Goal: Obtain resource: Download file/media

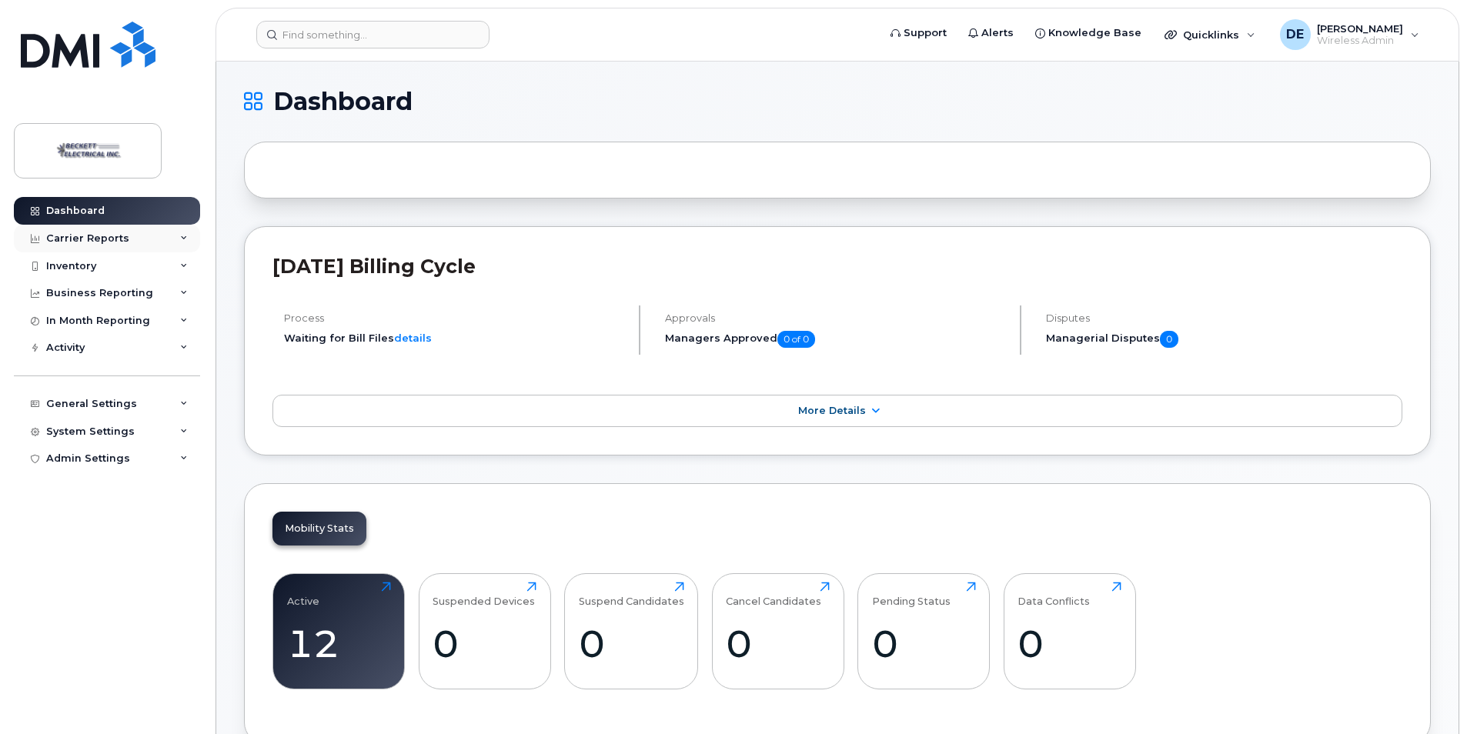
click at [114, 242] on div "Carrier Reports" at bounding box center [87, 238] width 83 height 12
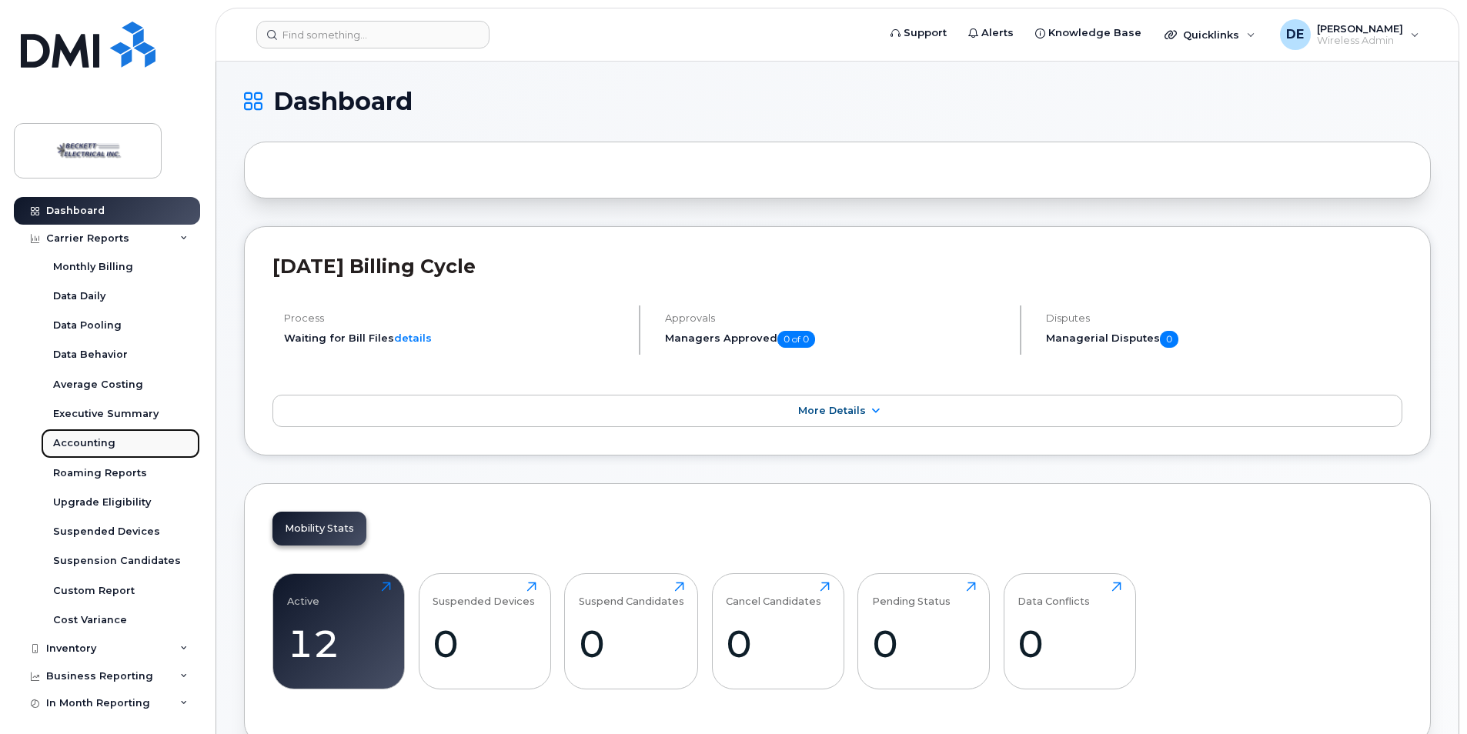
click at [93, 438] on div "Accounting" at bounding box center [84, 443] width 62 height 14
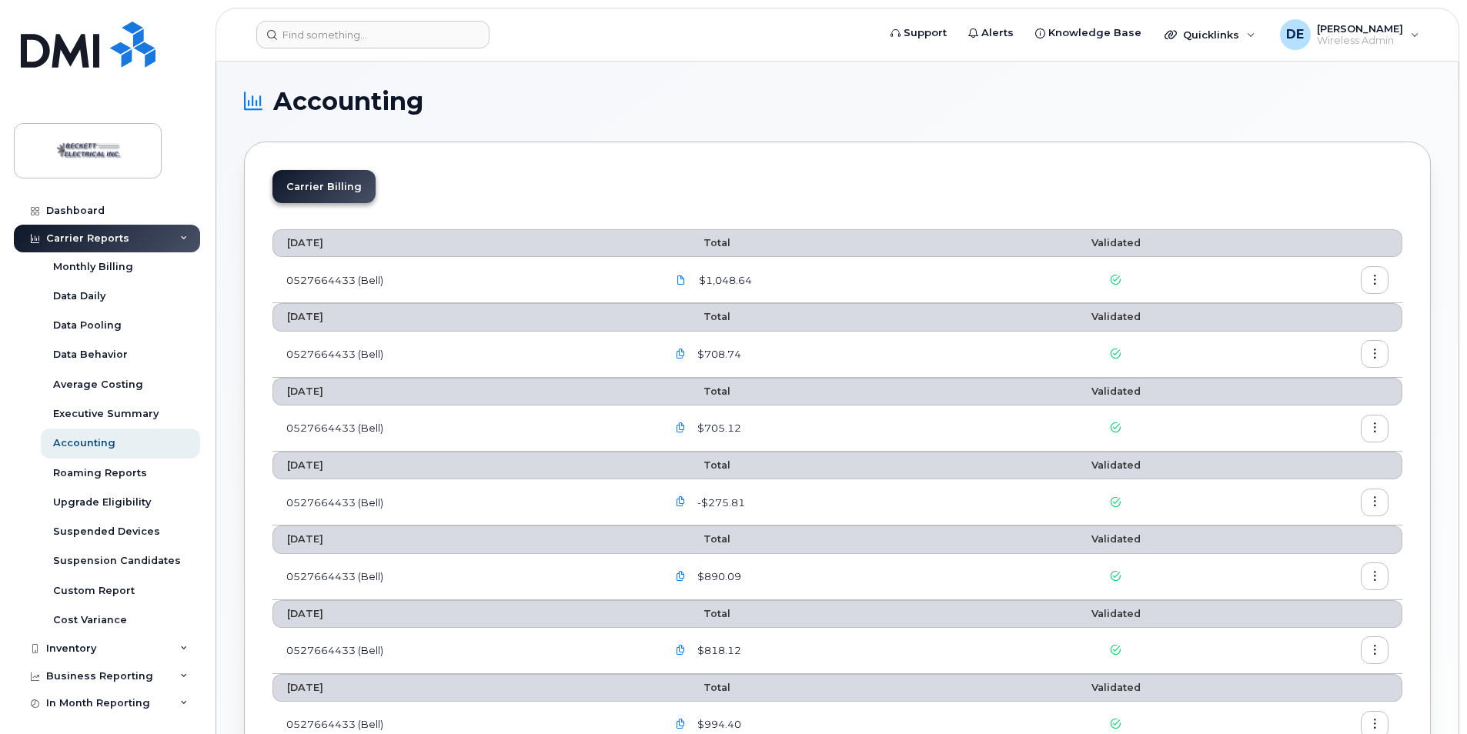
click at [1370, 276] on icon "button" at bounding box center [1375, 281] width 10 height 10
click at [1311, 341] on span "Download" at bounding box center [1305, 343] width 60 height 14
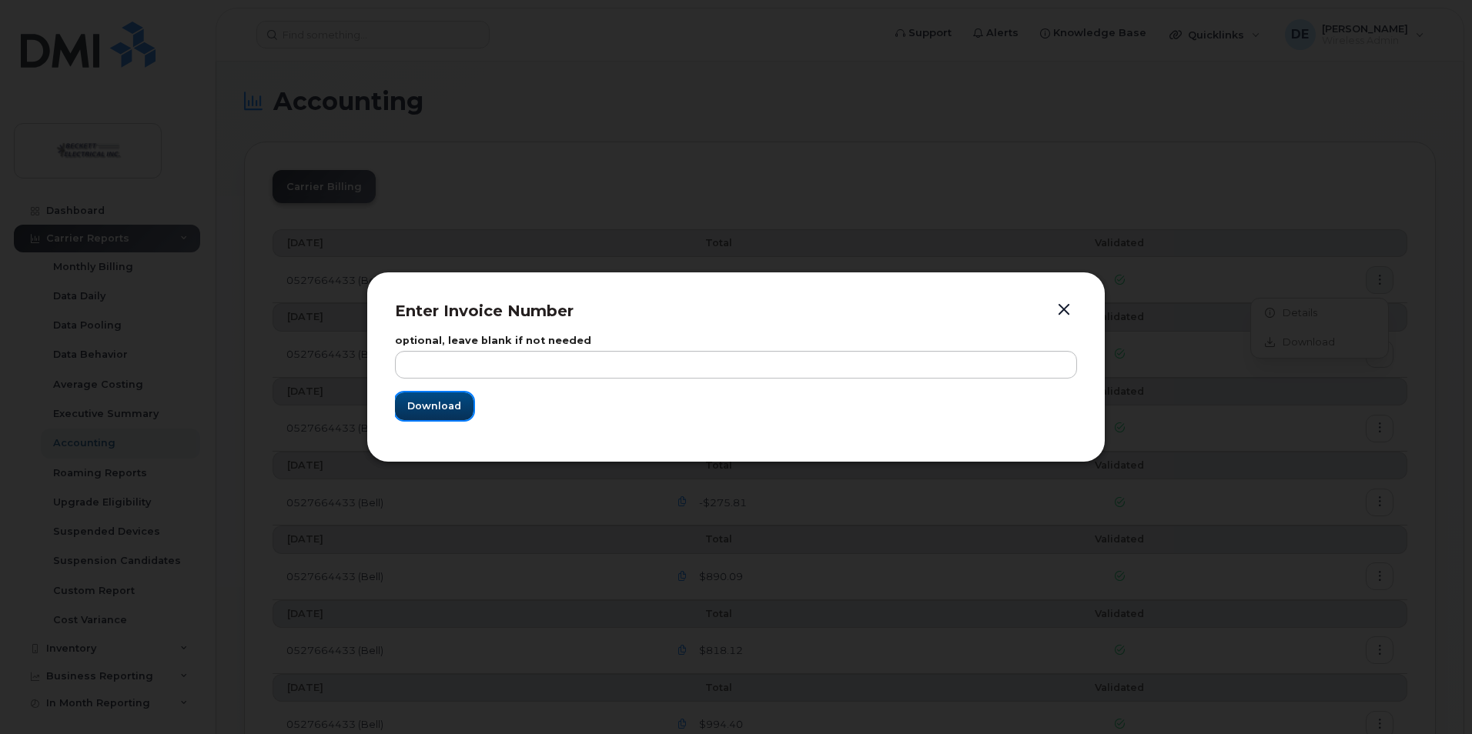
click at [440, 411] on span "Download" at bounding box center [434, 406] width 54 height 15
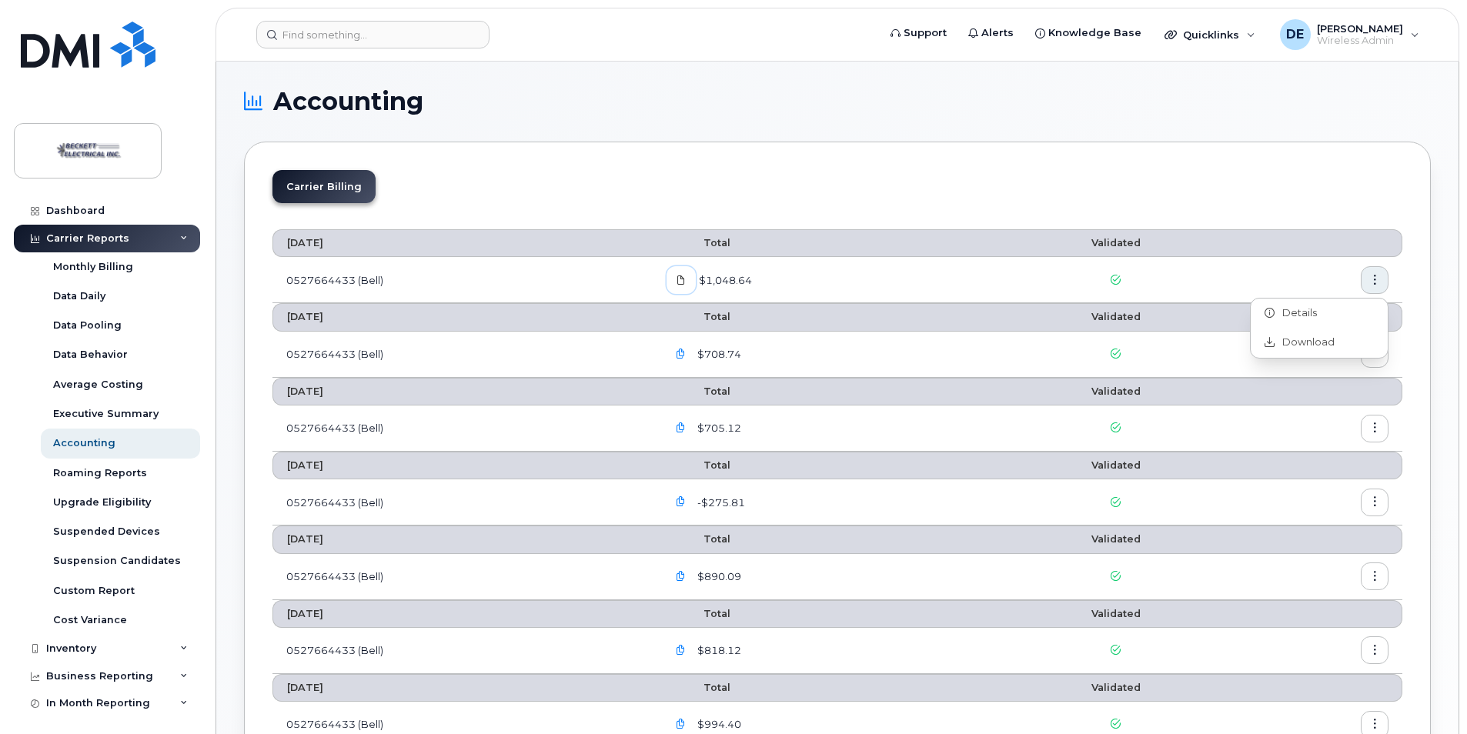
click at [686, 284] on icon at bounding box center [681, 280] width 9 height 9
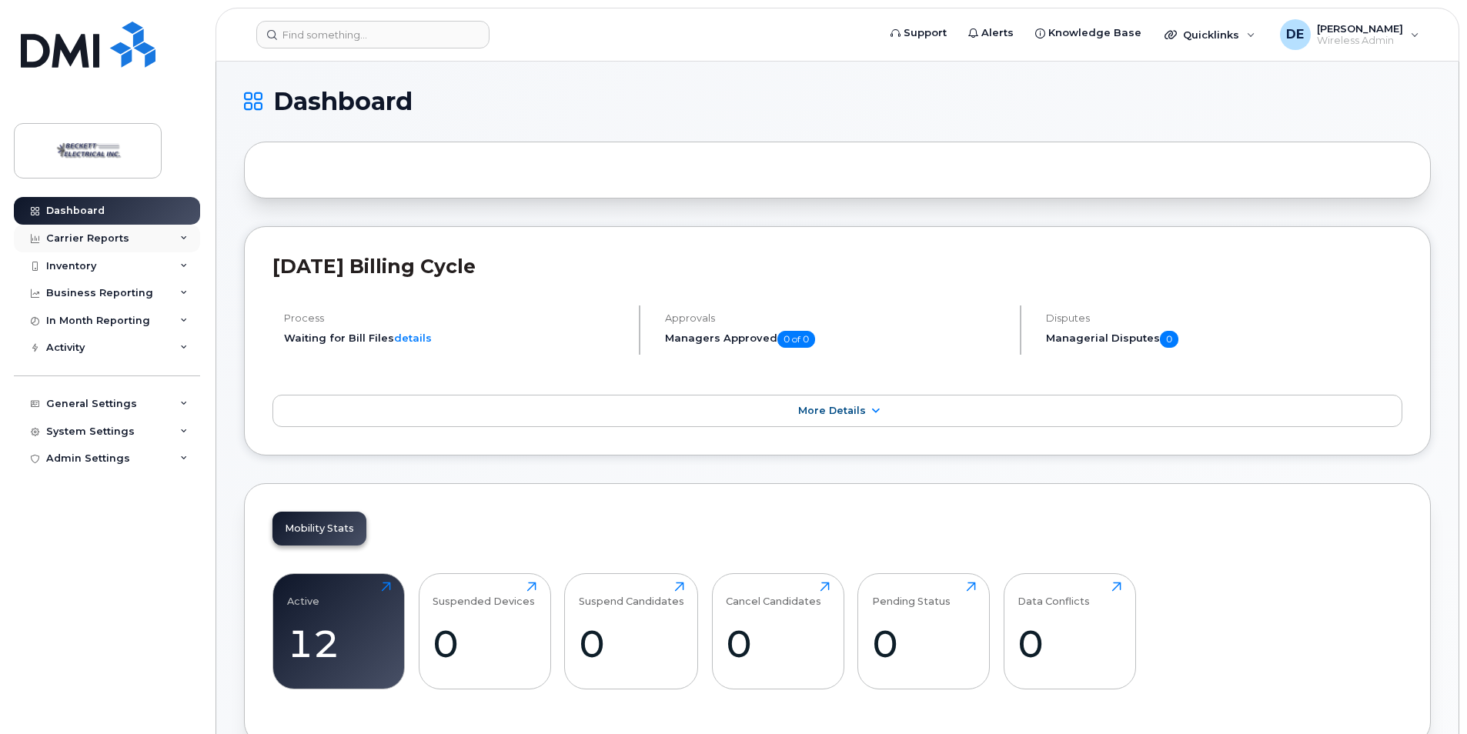
click at [87, 234] on div "Carrier Reports" at bounding box center [87, 238] width 83 height 12
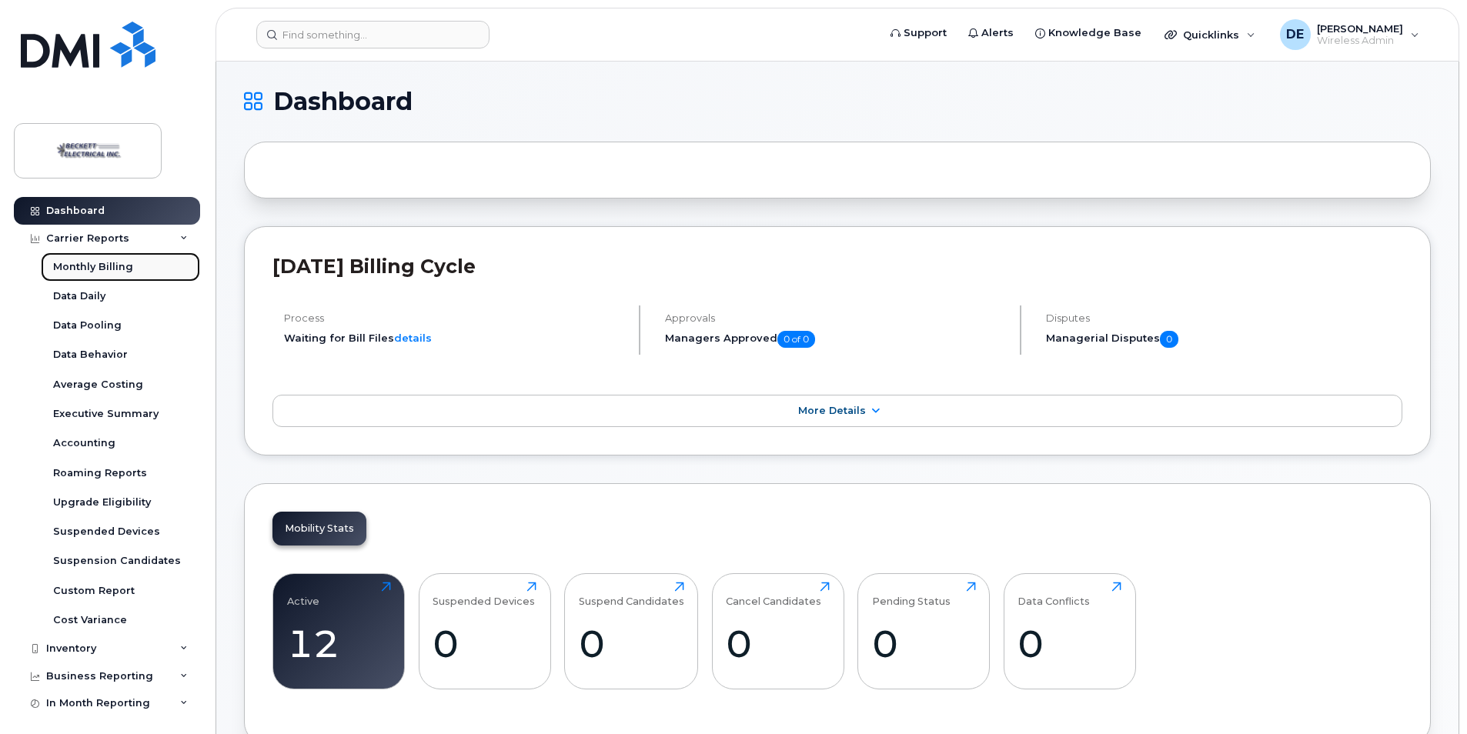
click at [112, 262] on div "Monthly Billing" at bounding box center [93, 267] width 80 height 14
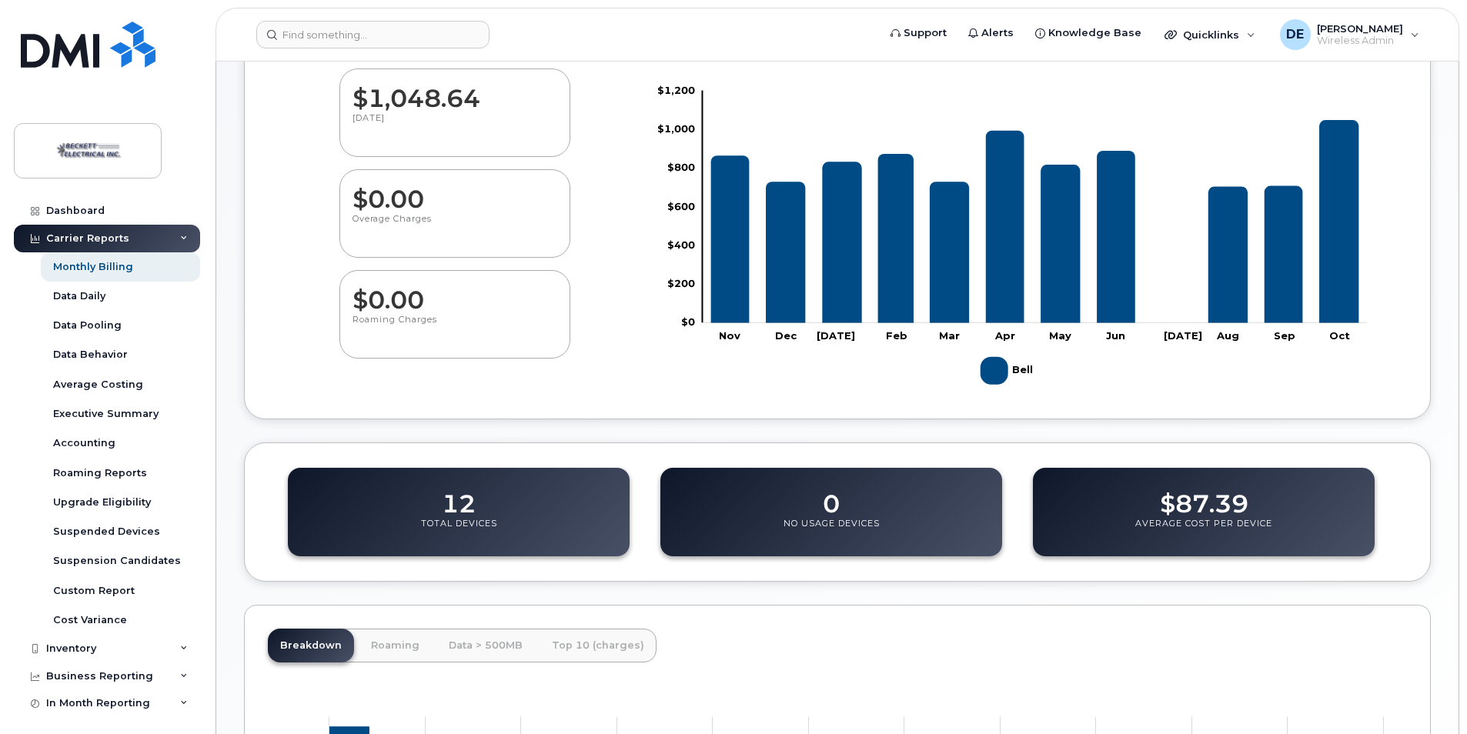
scroll to position [162, 0]
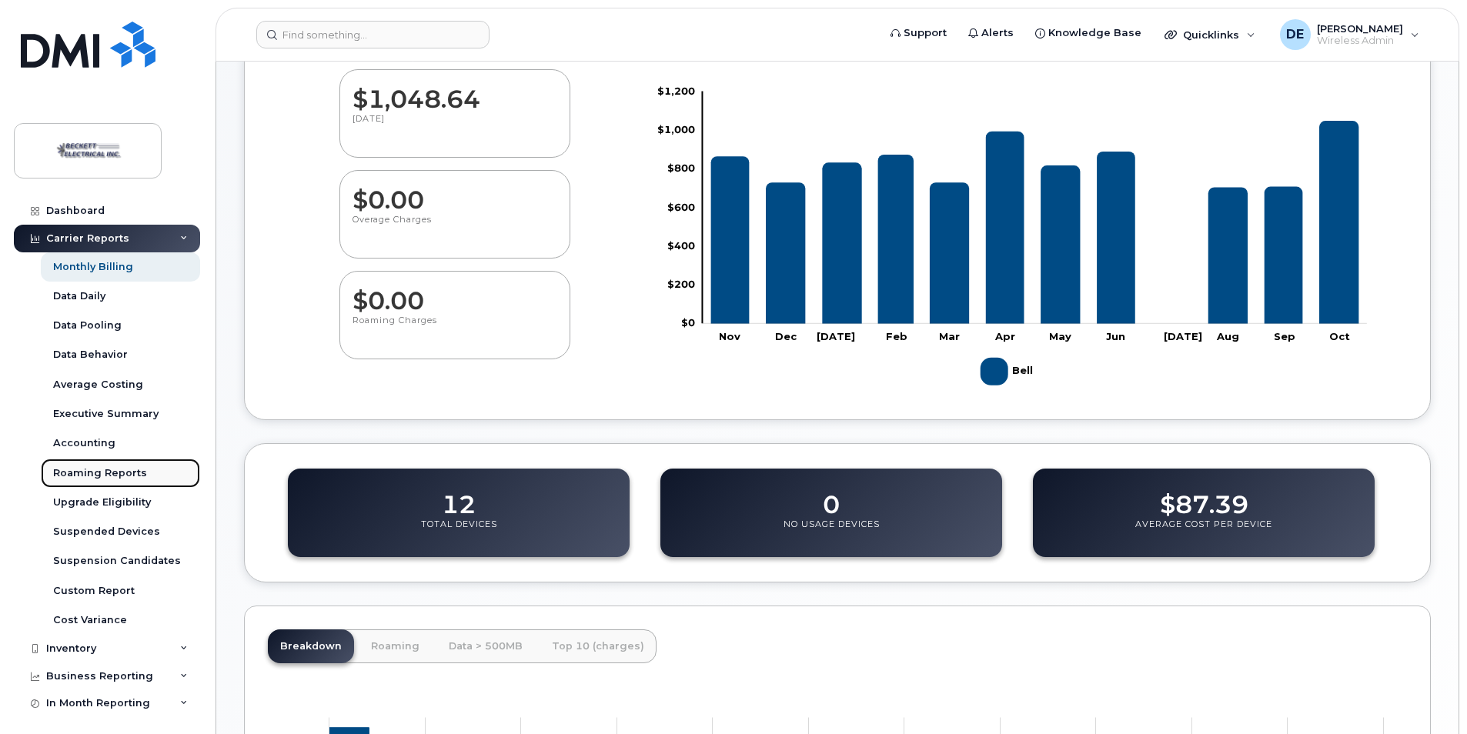
click at [92, 472] on div "Roaming Reports" at bounding box center [100, 473] width 94 height 14
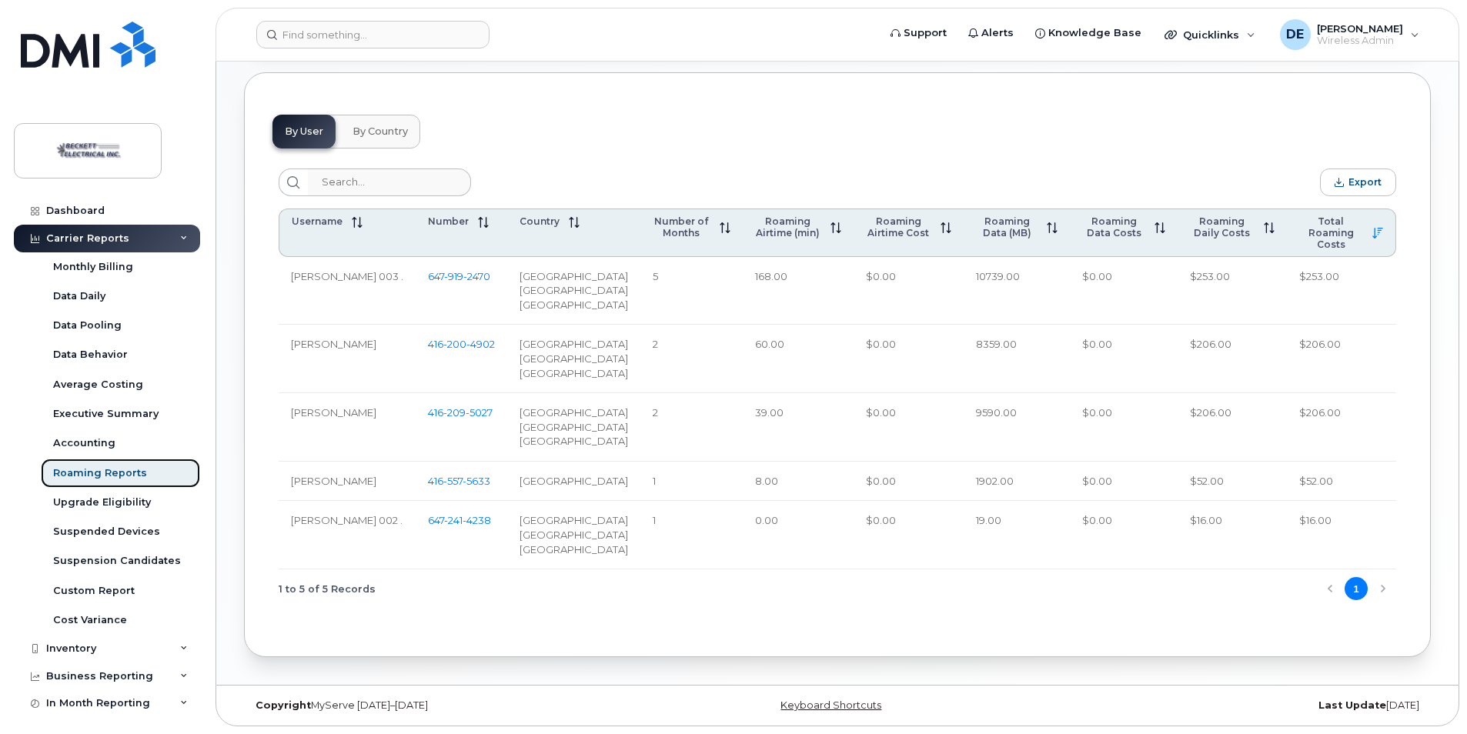
scroll to position [698, 0]
click at [1381, 589] on div "1 to 5 of 5 Records 1" at bounding box center [838, 589] width 1118 height 39
click at [78, 444] on div "Accounting" at bounding box center [84, 443] width 62 height 14
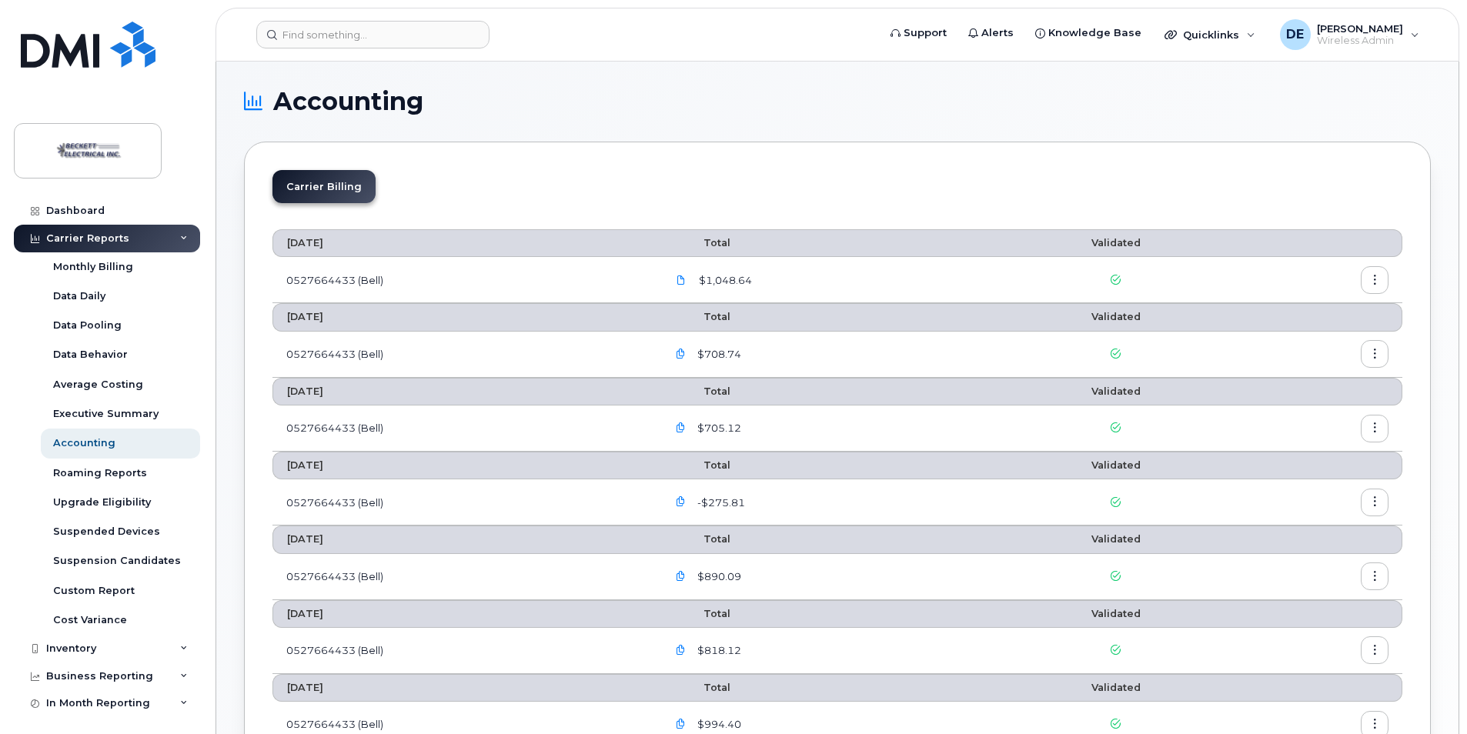
click at [1378, 278] on icon "button" at bounding box center [1375, 281] width 10 height 10
